Goal: Task Accomplishment & Management: Manage account settings

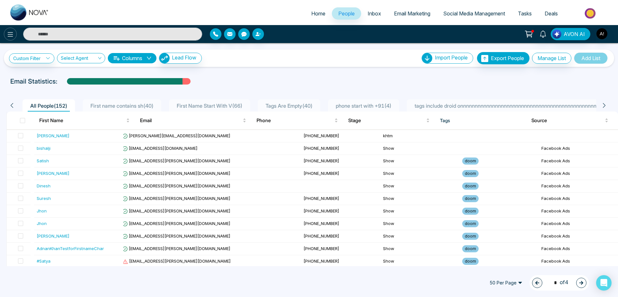
click at [9, 35] on icon at bounding box center [10, 35] width 8 height 8
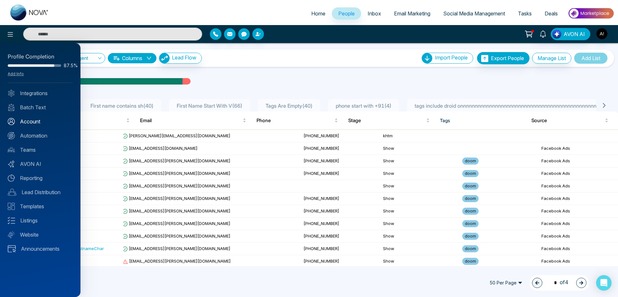
click at [38, 122] on link "Account" at bounding box center [40, 122] width 65 height 8
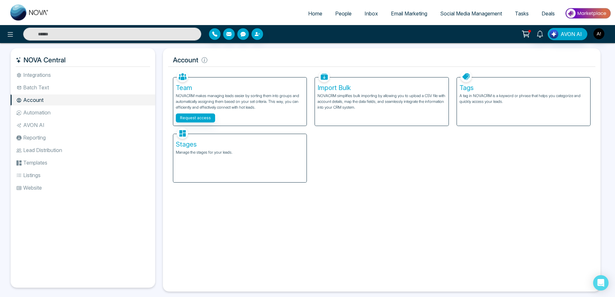
click at [510, 107] on div "Tags A tag in NOVACRM is a keyword or phrase that helps you categorize and quic…" at bounding box center [523, 102] width 133 height 48
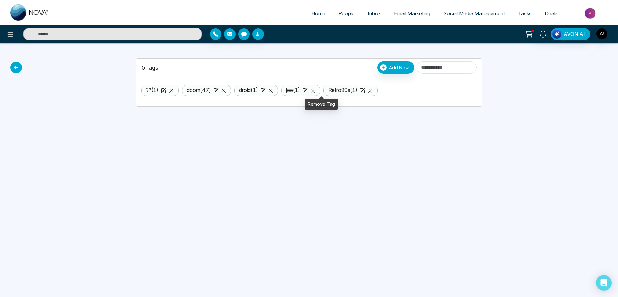
click at [315, 91] on icon at bounding box center [313, 91] width 4 height 4
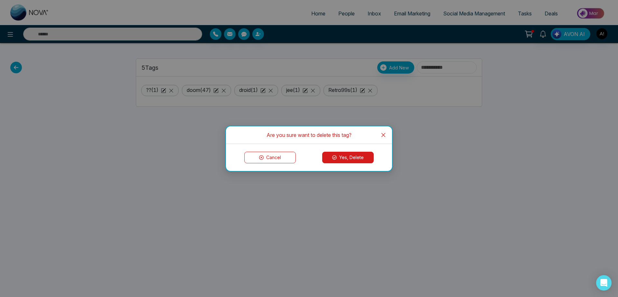
click at [340, 159] on button "Yes, Delete" at bounding box center [347, 158] width 51 height 12
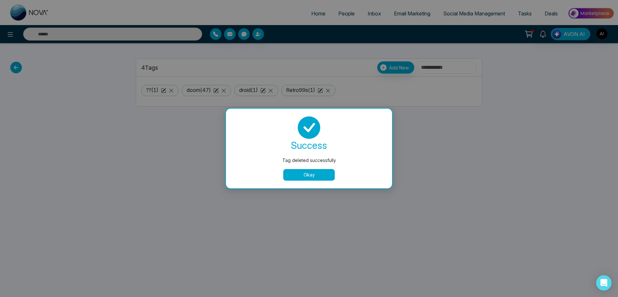
click at [319, 176] on button "Okay" at bounding box center [308, 175] width 51 height 12
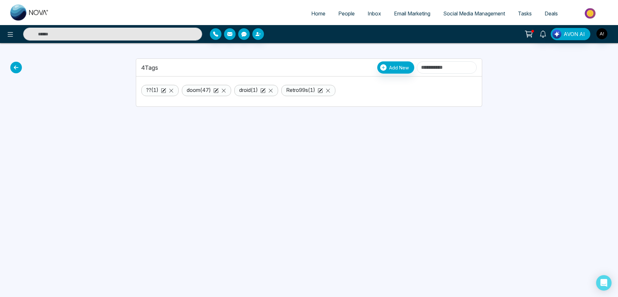
click at [13, 68] on icon at bounding box center [16, 68] width 12 height 12
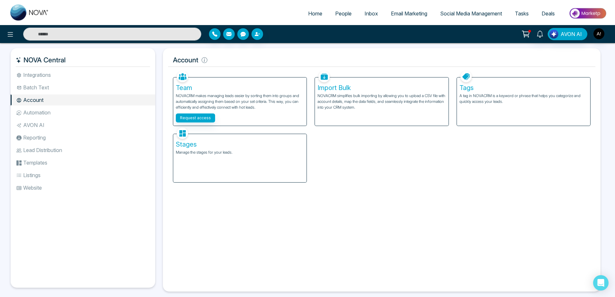
click at [68, 116] on li "Automation" at bounding box center [83, 112] width 145 height 11
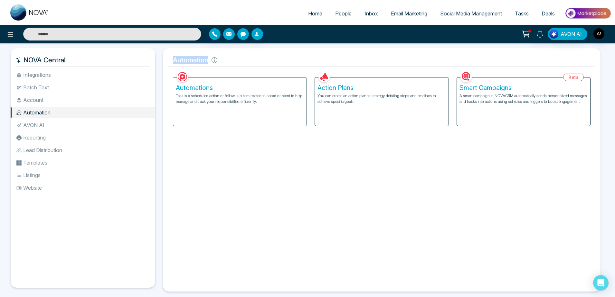
drag, startPoint x: 174, startPoint y: 60, endPoint x: 262, endPoint y: 63, distance: 87.6
click at [262, 63] on h5 "Automation" at bounding box center [381, 60] width 427 height 14
click at [53, 125] on li "AVON AI" at bounding box center [83, 125] width 145 height 11
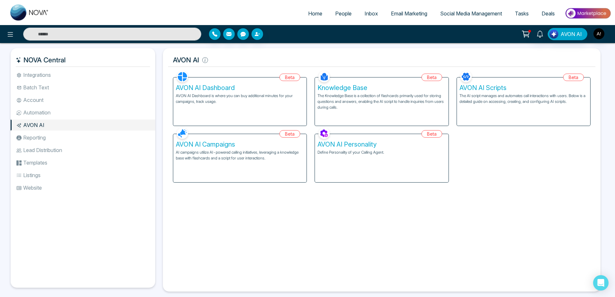
click at [59, 139] on li "Reporting" at bounding box center [83, 137] width 145 height 11
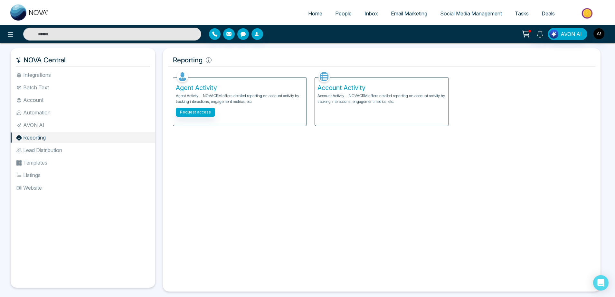
click at [70, 150] on li "Lead Distribution" at bounding box center [83, 150] width 145 height 11
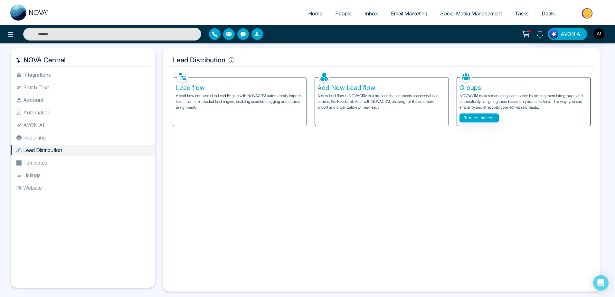
click at [72, 163] on li "Templates" at bounding box center [83, 162] width 145 height 11
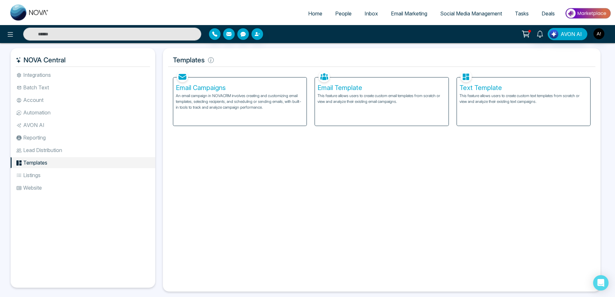
click at [65, 150] on li "Lead Distribution" at bounding box center [83, 150] width 145 height 11
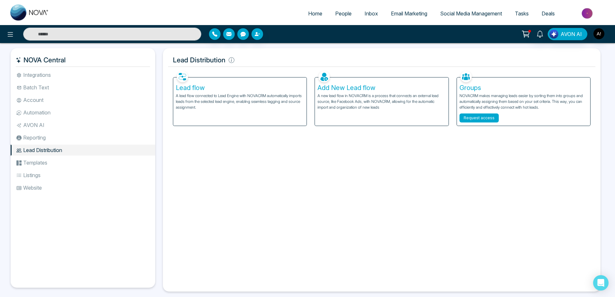
click at [480, 115] on button "Request access" at bounding box center [478, 118] width 39 height 9
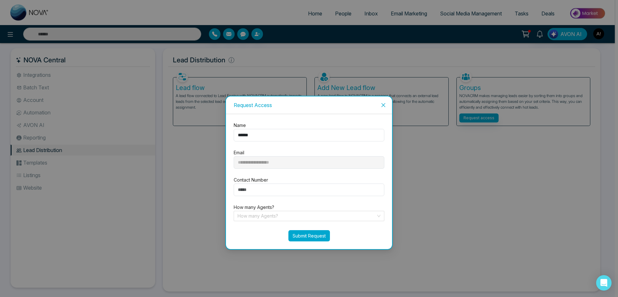
click at [307, 240] on button "Submit Request" at bounding box center [309, 235] width 42 height 11
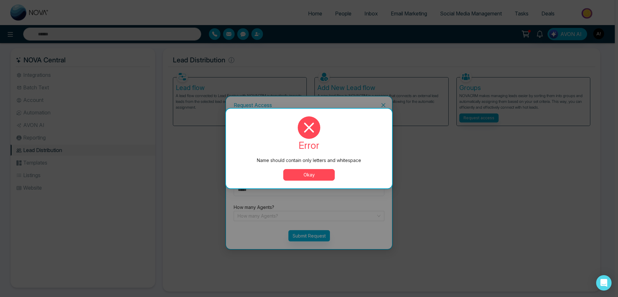
click at [315, 176] on button "Okay" at bounding box center [308, 175] width 51 height 12
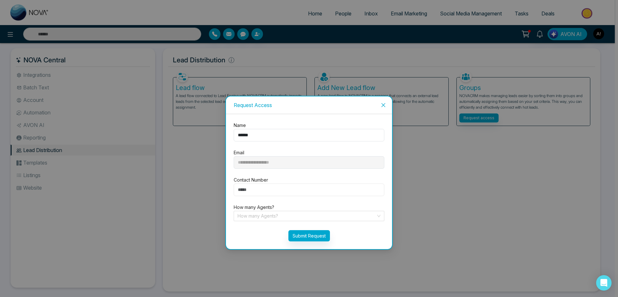
click at [286, 192] on input "number" at bounding box center [309, 190] width 151 height 13
click at [285, 210] on div "How many Agents? How many Agents?" at bounding box center [309, 212] width 158 height 17
click at [312, 240] on button "Submit Request" at bounding box center [309, 235] width 42 height 11
click at [313, 177] on div "Contact Number" at bounding box center [309, 187] width 158 height 20
click at [257, 135] on input "******" at bounding box center [309, 135] width 151 height 13
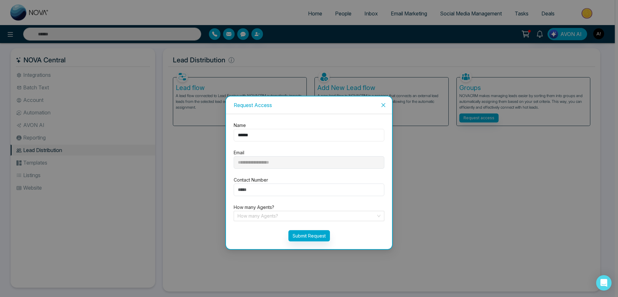
type input "****"
click at [312, 238] on button "Submit Request" at bounding box center [309, 235] width 42 height 11
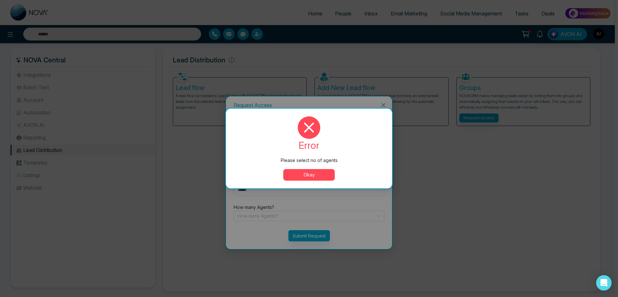
click at [309, 175] on button "Okay" at bounding box center [308, 175] width 51 height 12
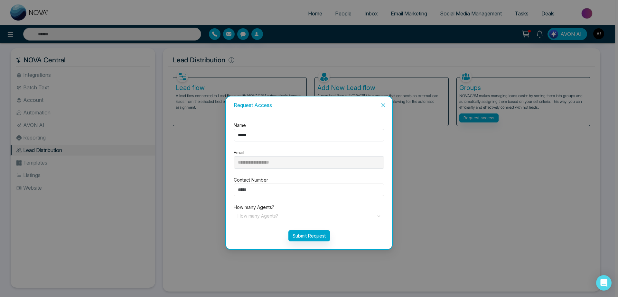
click at [273, 193] on input "number" at bounding box center [309, 190] width 151 height 13
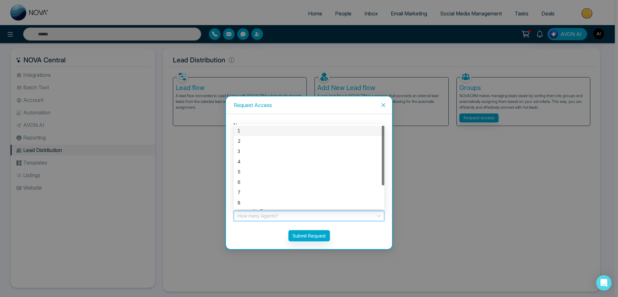
click at [272, 218] on input "search" at bounding box center [307, 216] width 138 height 10
click at [254, 168] on div "5" at bounding box center [309, 172] width 151 height 10
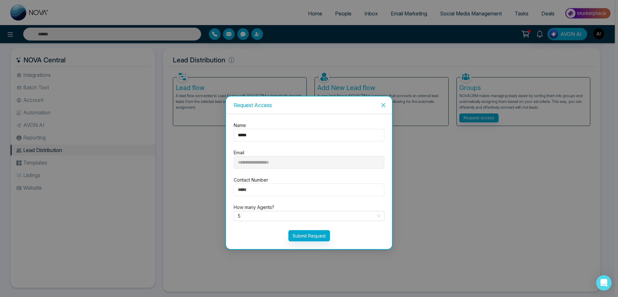
click at [282, 192] on input "number" at bounding box center [309, 190] width 151 height 13
click at [327, 241] on button "Submit Request" at bounding box center [309, 235] width 42 height 11
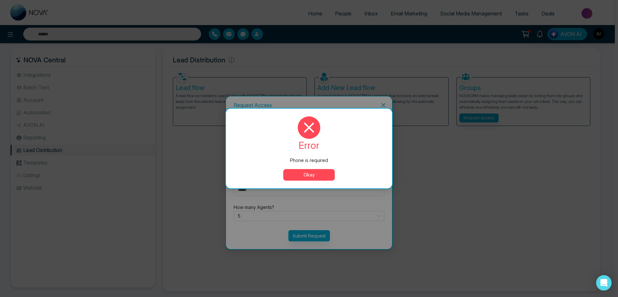
click at [309, 178] on button "Okay" at bounding box center [308, 175] width 51 height 12
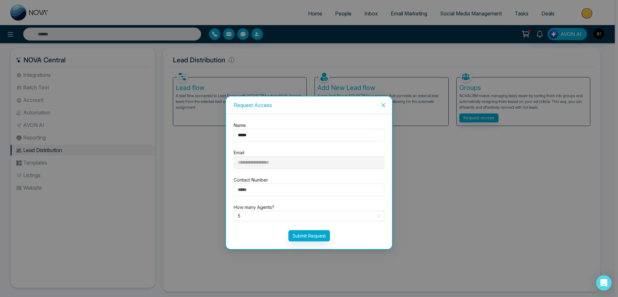
click at [273, 186] on div "Contact Number" at bounding box center [309, 187] width 158 height 20
click at [276, 193] on input "number" at bounding box center [309, 190] width 151 height 13
click at [316, 234] on button "Submit Request" at bounding box center [309, 235] width 42 height 11
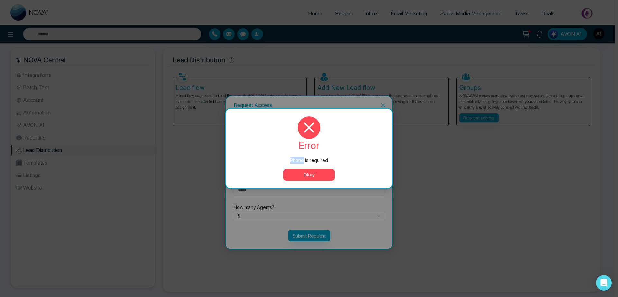
drag, startPoint x: 281, startPoint y: 162, endPoint x: 310, endPoint y: 169, distance: 30.3
click at [310, 169] on div "error Phone is required Okay" at bounding box center [309, 149] width 151 height 64
click at [310, 169] on button "Okay" at bounding box center [308, 175] width 51 height 12
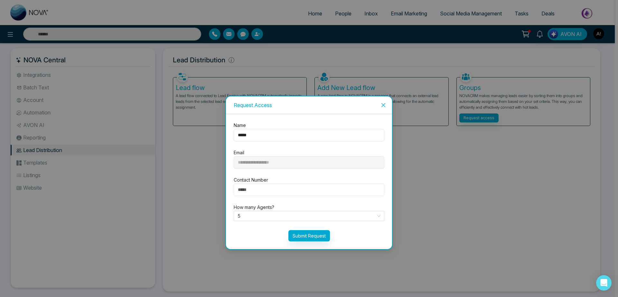
drag, startPoint x: 235, startPoint y: 187, endPoint x: 299, endPoint y: 190, distance: 63.5
click at [299, 190] on input "number" at bounding box center [309, 190] width 151 height 13
click at [380, 106] on span "Close" at bounding box center [383, 105] width 17 height 17
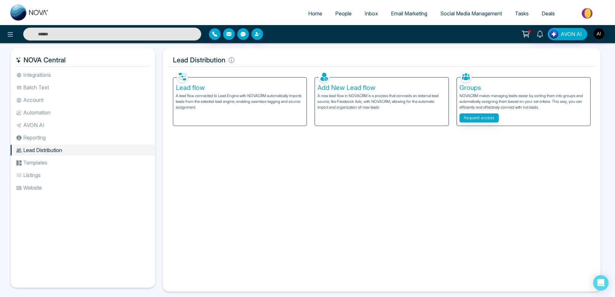
click at [61, 159] on li "Templates" at bounding box center [83, 162] width 145 height 11
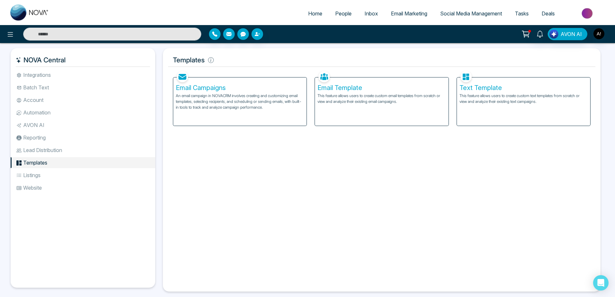
click at [219, 82] on div "Email Campaigns An email campaign in NOVACRM involves creating and customizing …" at bounding box center [239, 102] width 133 height 48
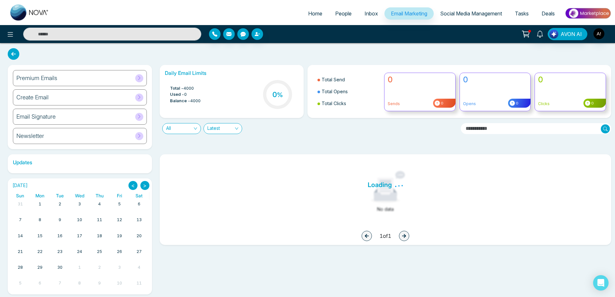
click at [321, 13] on link "Home" at bounding box center [315, 13] width 27 height 12
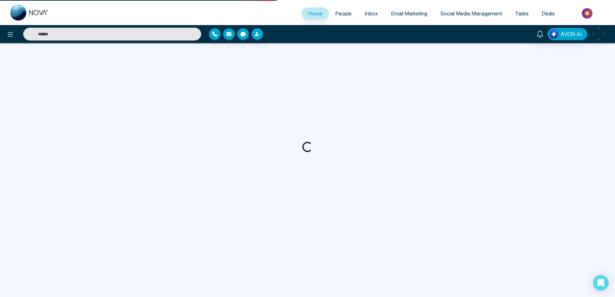
select select "*"
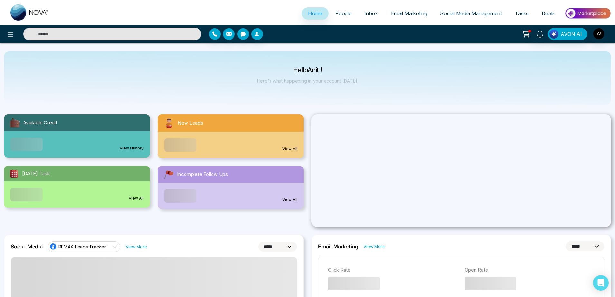
click at [396, 15] on span "Email Marketing" at bounding box center [409, 13] width 36 height 6
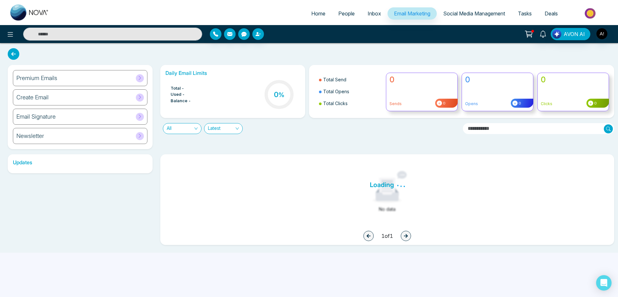
drag, startPoint x: 299, startPoint y: 23, endPoint x: 311, endPoint y: 17, distance: 13.0
click at [311, 17] on ul "Home People Inbox Email Marketing Social Media Management Tasks Deals" at bounding box center [334, 14] width 559 height 18
click at [311, 17] on link "Home" at bounding box center [318, 13] width 27 height 12
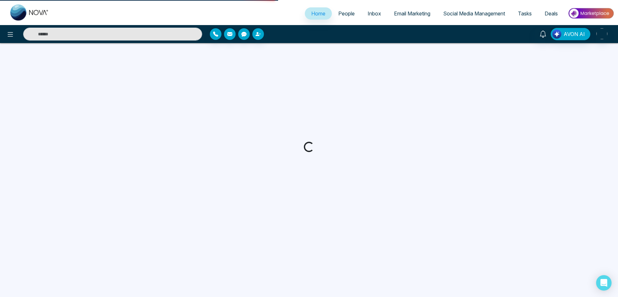
select select "*"
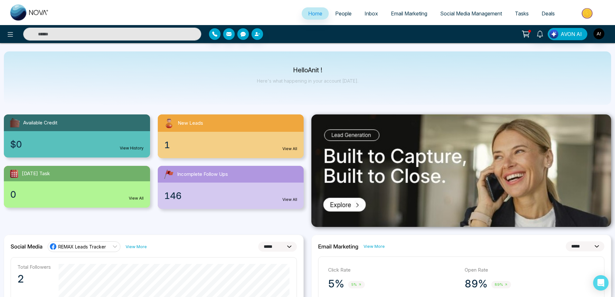
click at [339, 10] on link "People" at bounding box center [343, 13] width 29 height 12
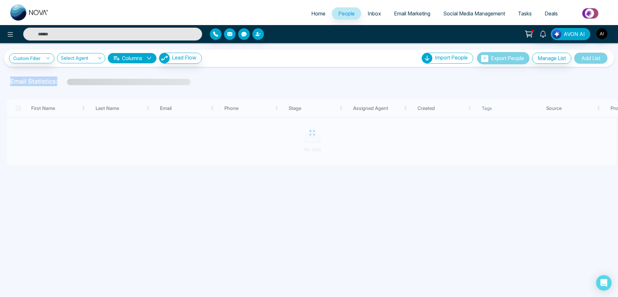
drag, startPoint x: 0, startPoint y: 80, endPoint x: 188, endPoint y: 75, distance: 187.7
click at [188, 75] on div "Custom Filter Choose a filter Cancel Apply Select Agent Columns Lead Flow Impor…" at bounding box center [309, 154] width 618 height 223
drag, startPoint x: 210, startPoint y: 77, endPoint x: 67, endPoint y: 76, distance: 142.3
click at [67, 76] on div "Custom Filter Choose a filter Cancel Apply Select Agent Columns Lead Flow Impor…" at bounding box center [309, 154] width 618 height 223
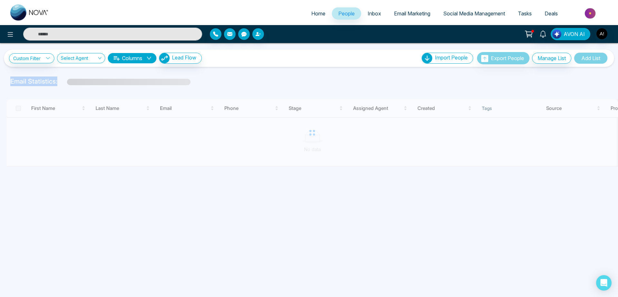
drag, startPoint x: 62, startPoint y: 78, endPoint x: 0, endPoint y: 79, distance: 62.1
click at [0, 79] on div "Email Statistics:" at bounding box center [309, 82] width 618 height 10
drag, startPoint x: 0, startPoint y: 79, endPoint x: 205, endPoint y: 90, distance: 205.0
click at [205, 90] on div "Custom Filter Choose a filter Cancel Apply Select Agent Columns Lead Flow Impor…" at bounding box center [309, 154] width 618 height 223
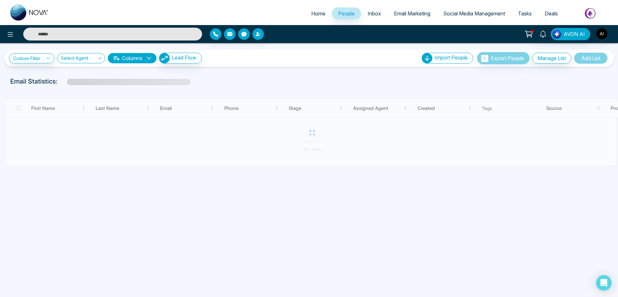
click at [205, 90] on div "First Name Last Name Email Phone Stage Assigned Agent Created Tags Source Provi…" at bounding box center [309, 128] width 610 height 78
